Goal: Complete Application Form: Complete application form

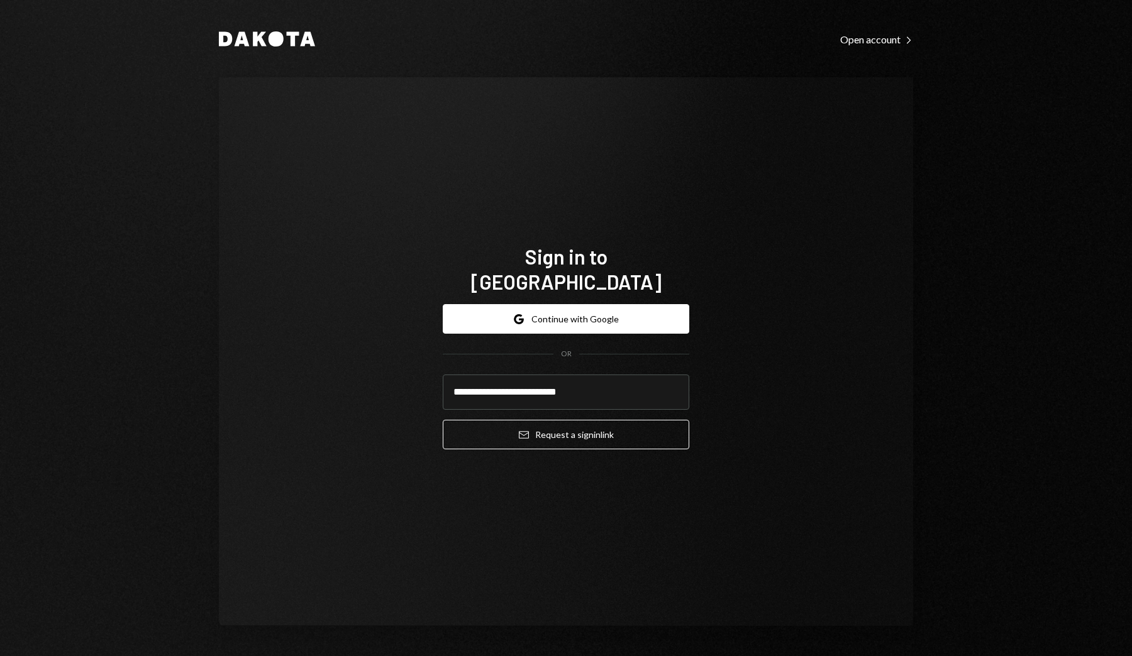
type input "**********"
click at [443, 420] on button "Email Request a sign in link" at bounding box center [566, 435] width 246 height 30
click at [370, 395] on div "**********" at bounding box center [566, 351] width 694 height 549
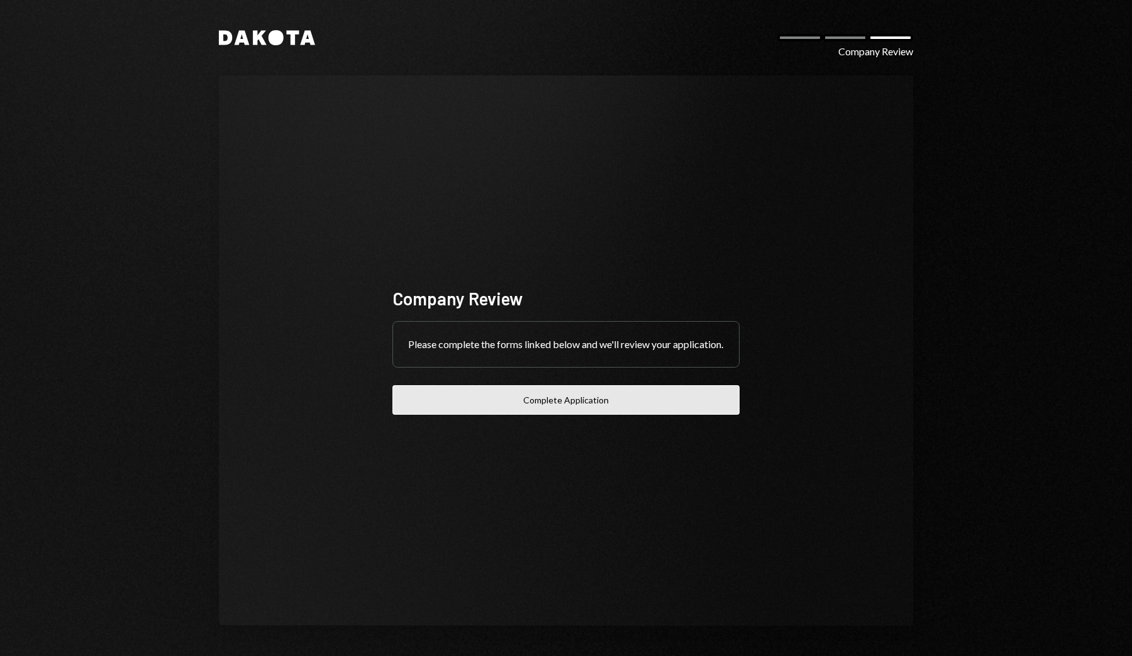
click at [498, 401] on button "Complete Application" at bounding box center [565, 400] width 347 height 30
